Goal: Task Accomplishment & Management: Manage account settings

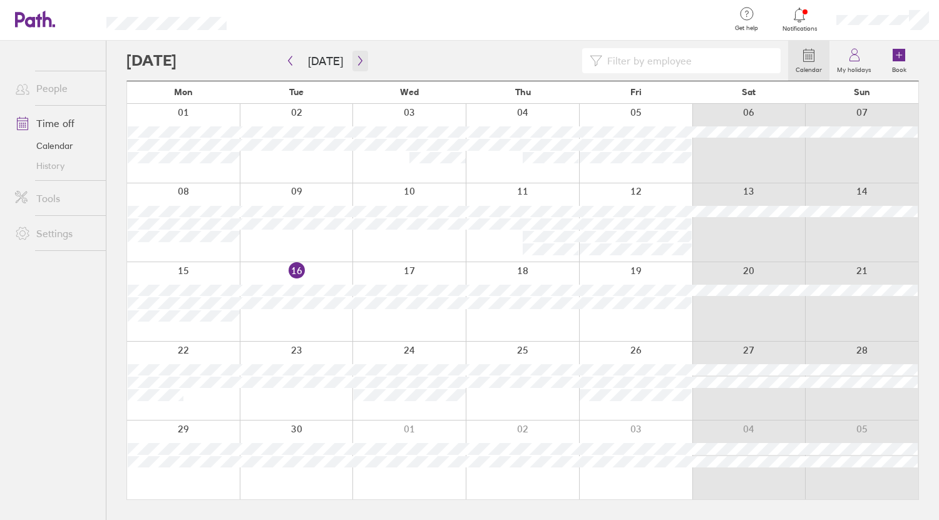
click at [358, 59] on icon "button" at bounding box center [360, 61] width 9 height 10
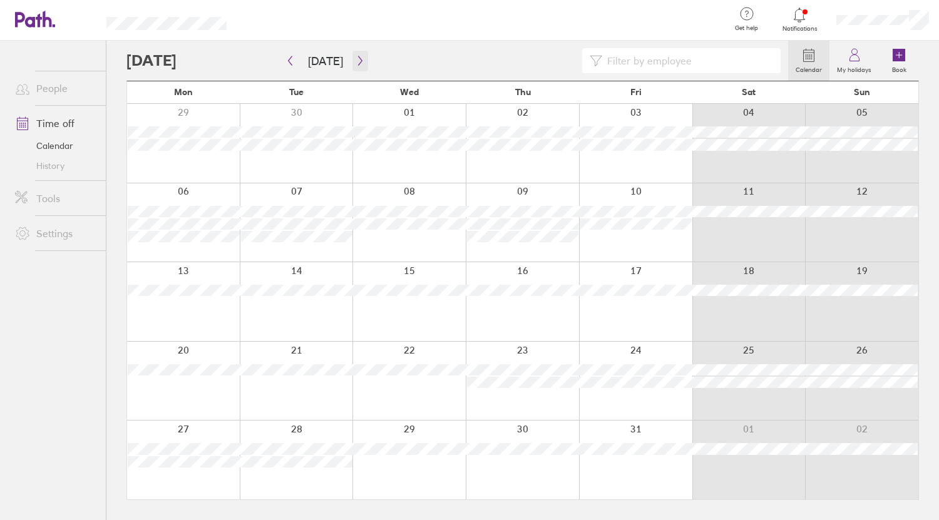
click at [358, 59] on icon "button" at bounding box center [360, 61] width 9 height 10
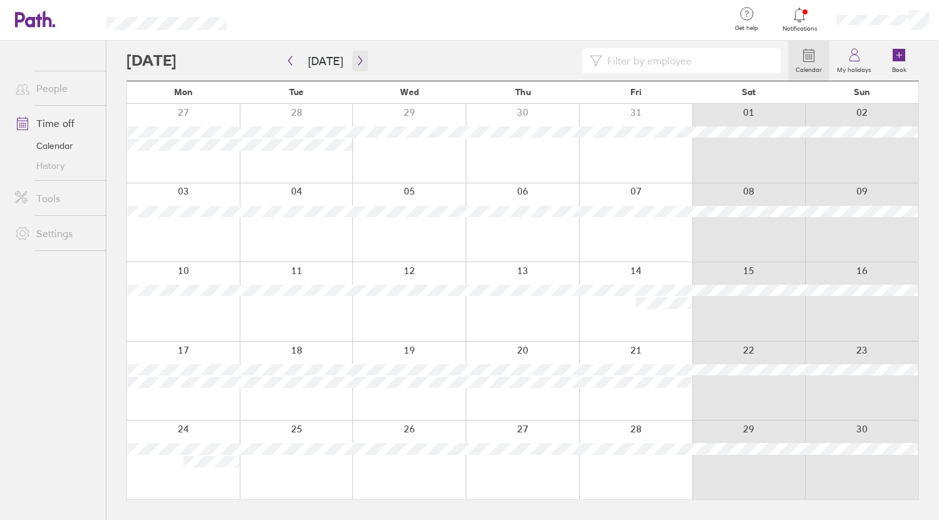
click at [358, 59] on icon "button" at bounding box center [360, 61] width 9 height 10
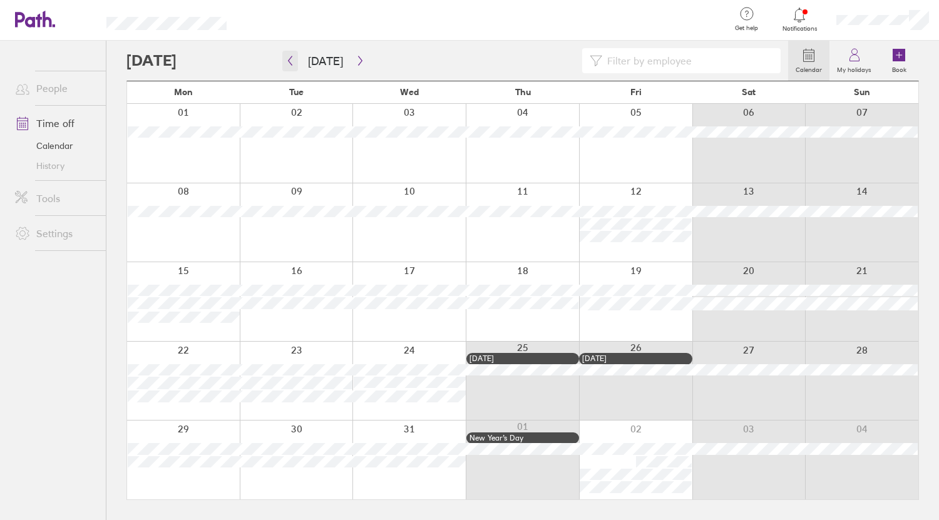
click at [296, 61] on button "button" at bounding box center [290, 61] width 16 height 21
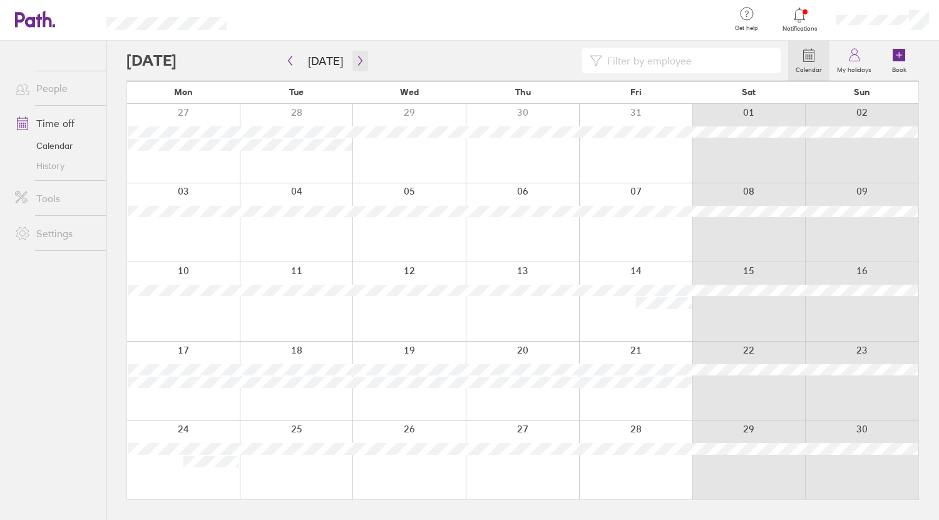
click at [356, 64] on icon "button" at bounding box center [360, 61] width 9 height 10
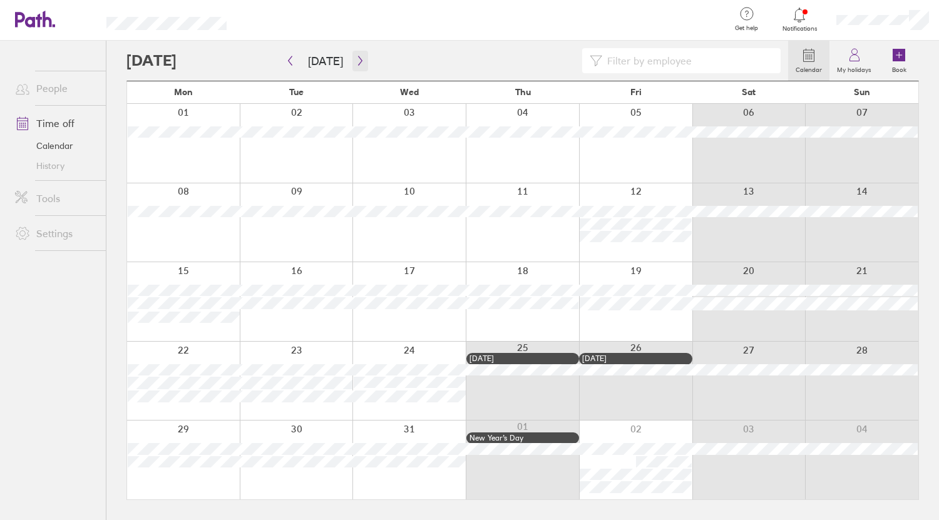
click at [360, 61] on icon "button" at bounding box center [360, 61] width 9 height 10
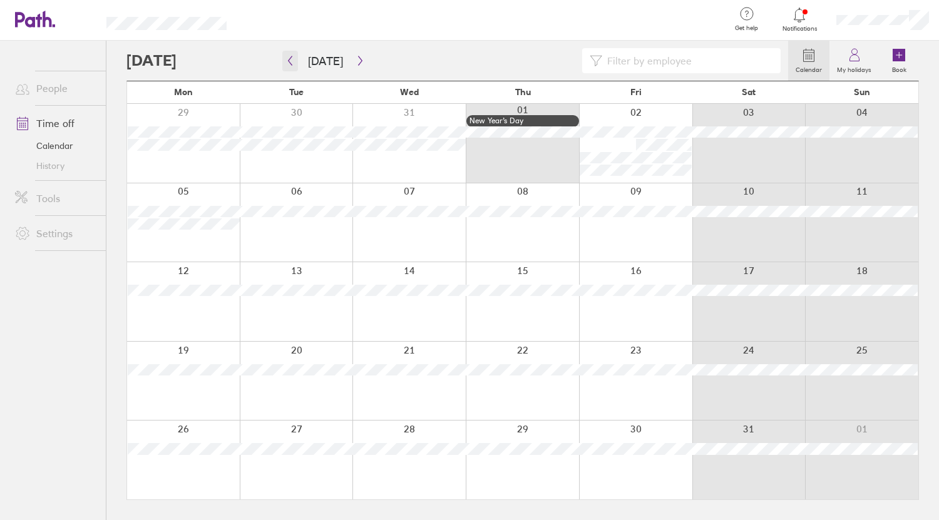
click at [289, 65] on icon "button" at bounding box center [290, 61] width 9 height 10
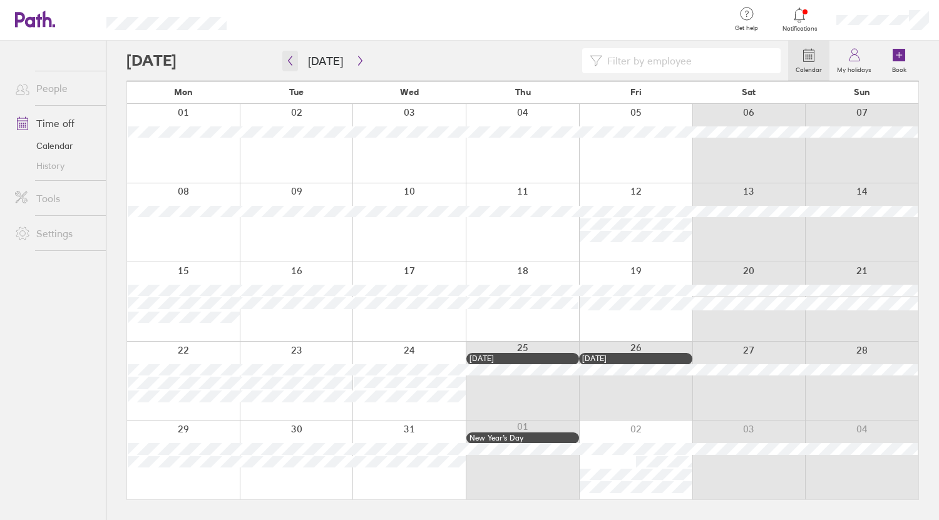
click at [289, 67] on button "button" at bounding box center [290, 61] width 16 height 21
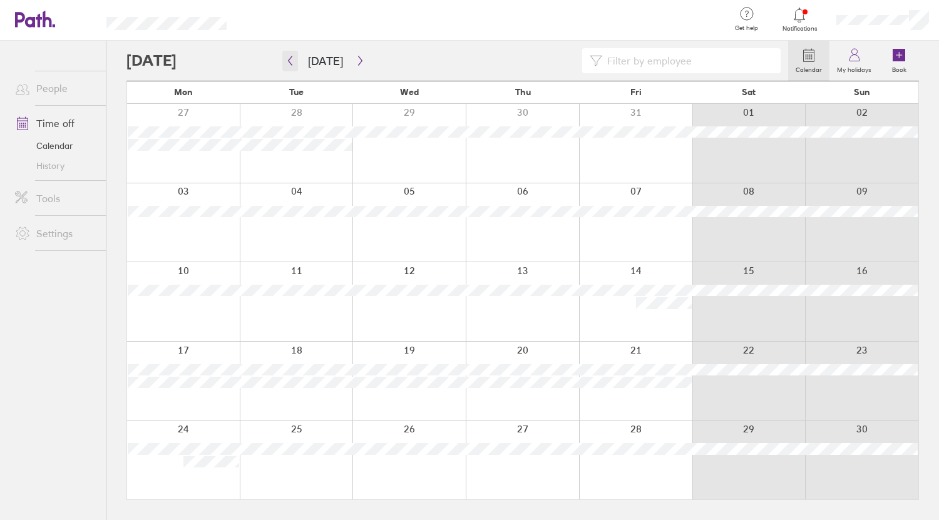
click at [289, 67] on button "button" at bounding box center [290, 61] width 16 height 21
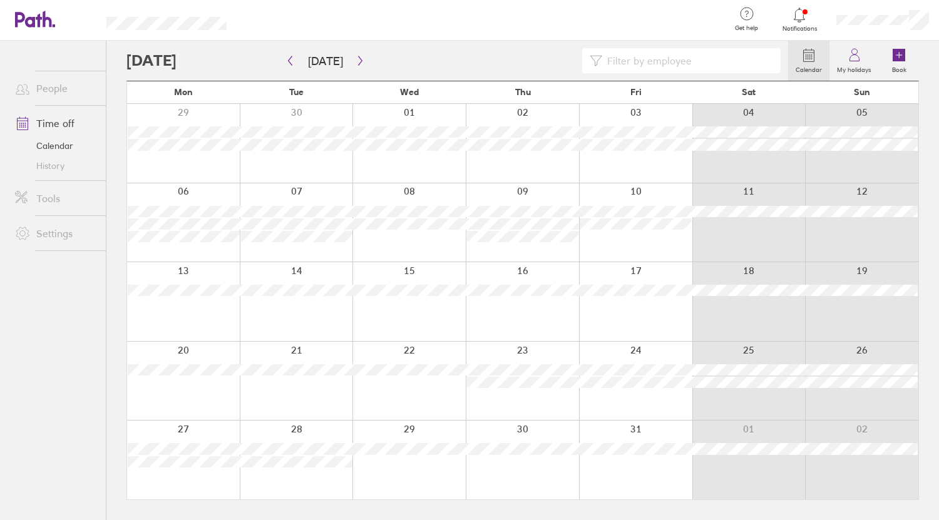
click at [862, 10] on div at bounding box center [883, 20] width 113 height 40
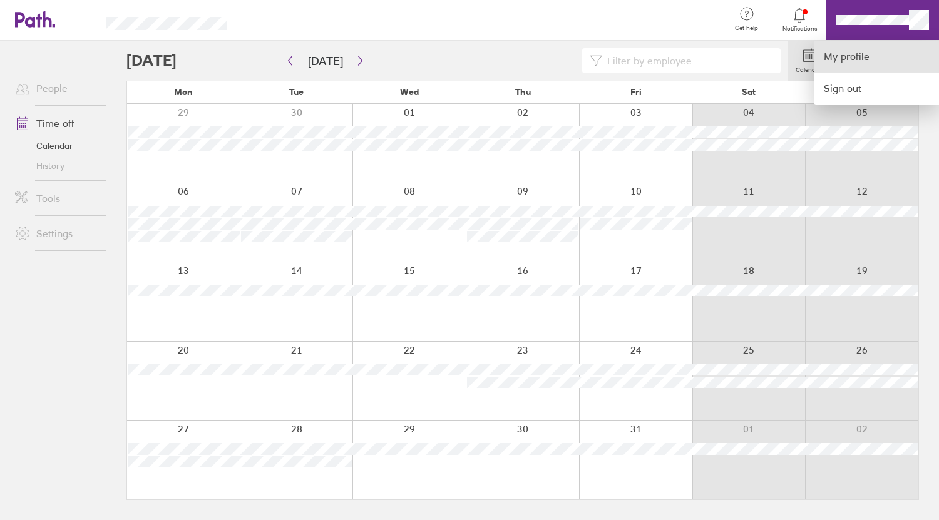
click at [861, 54] on link "My profile" at bounding box center [876, 57] width 125 height 32
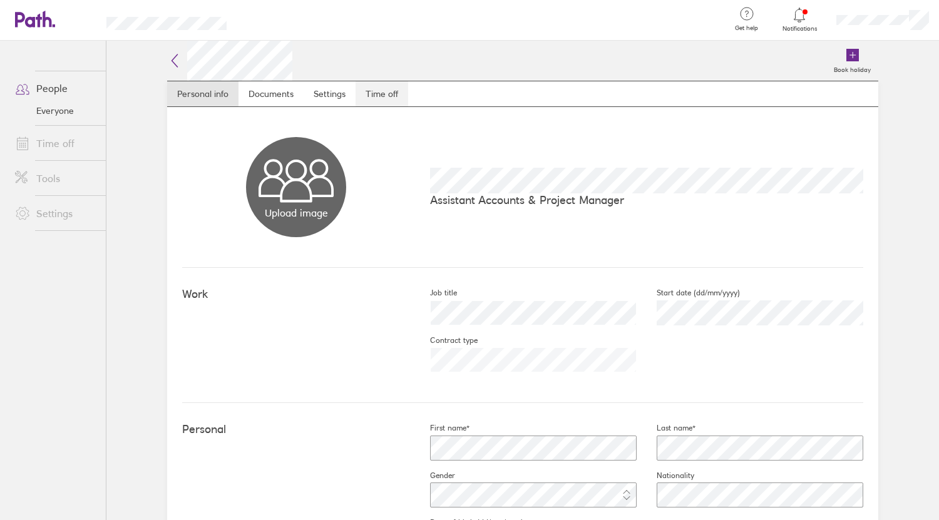
click at [375, 103] on link "Time off" at bounding box center [382, 93] width 53 height 25
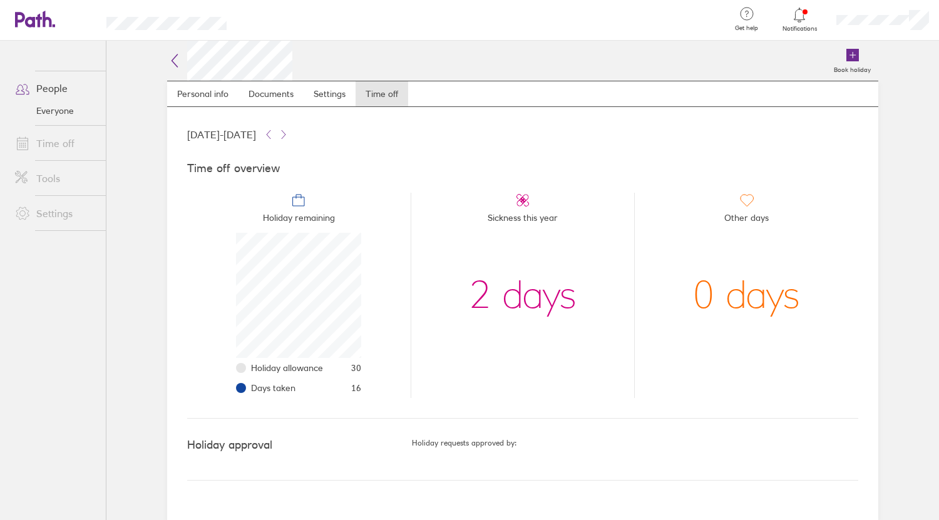
scroll to position [125, 125]
